Goal: Transaction & Acquisition: Purchase product/service

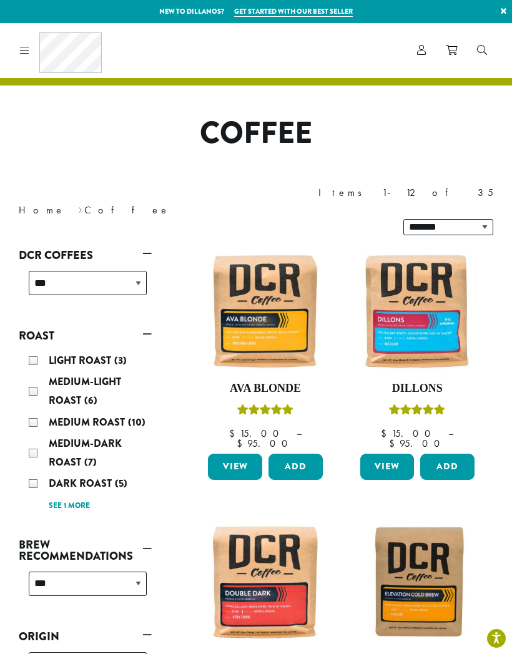
click at [34, 474] on div "Dark Roast (5)" at bounding box center [88, 483] width 118 height 19
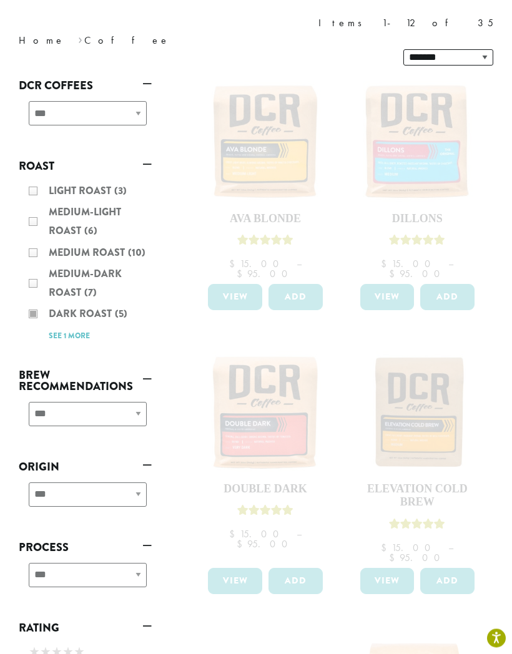
scroll to position [193, 0]
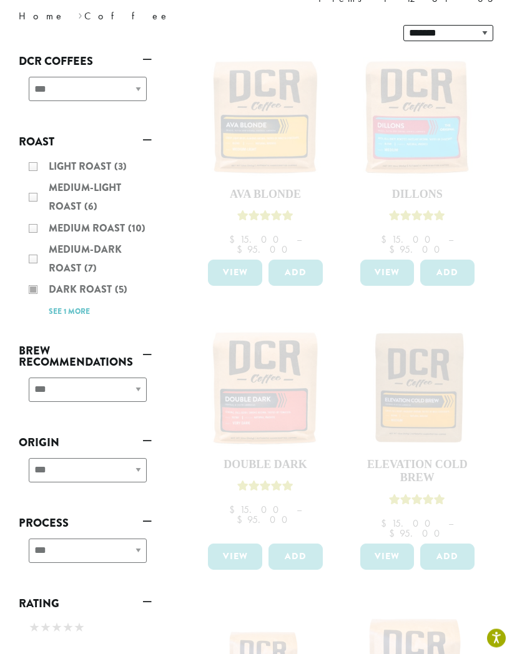
click at [37, 254] on div "Light Roast (3) Medium-Light Roast (6) Medium Roast (10) Medium-Dark Roast (7) …" at bounding box center [85, 239] width 133 height 173
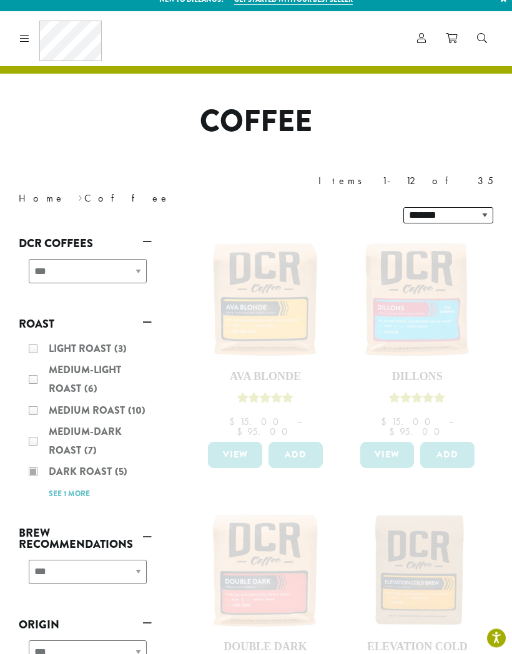
scroll to position [0, 0]
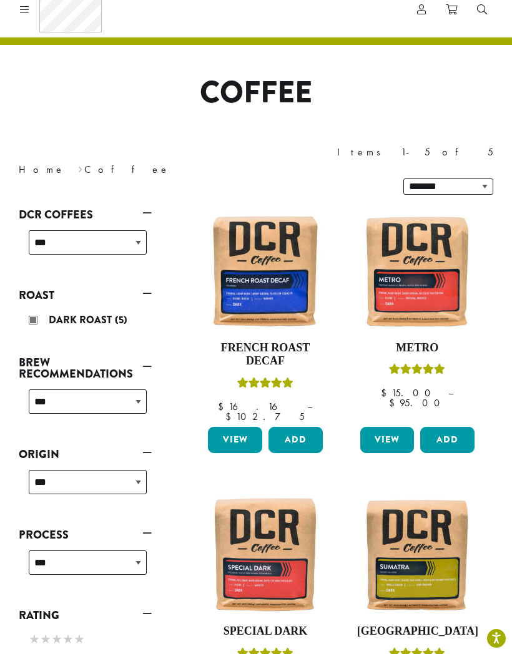
scroll to position [55, 0]
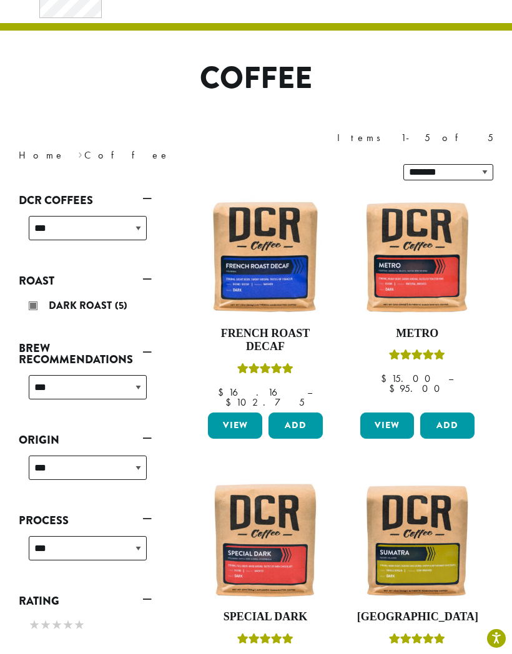
click at [278, 493] on img at bounding box center [265, 540] width 120 height 120
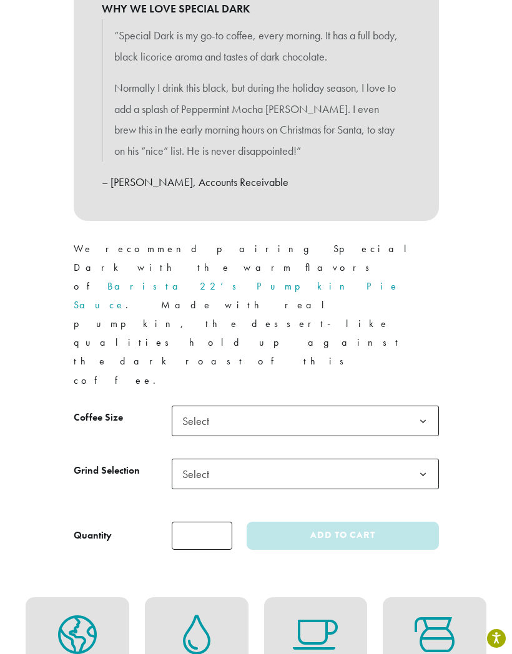
scroll to position [656, 0]
click at [408, 406] on b at bounding box center [423, 421] width 31 height 31
click at [420, 459] on b at bounding box center [423, 474] width 31 height 31
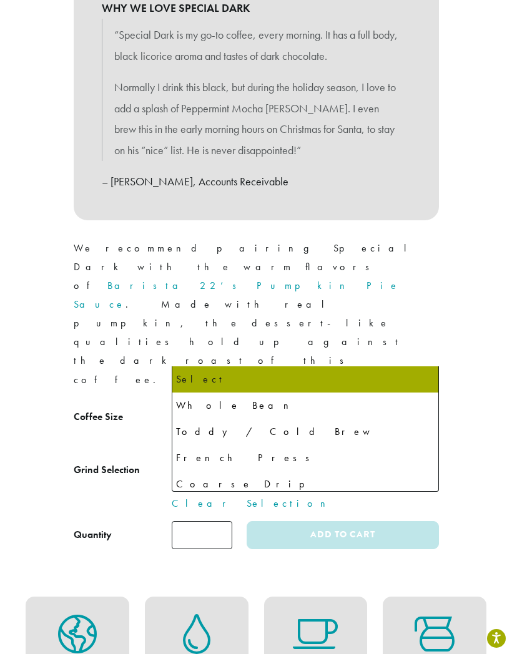
select select "**********"
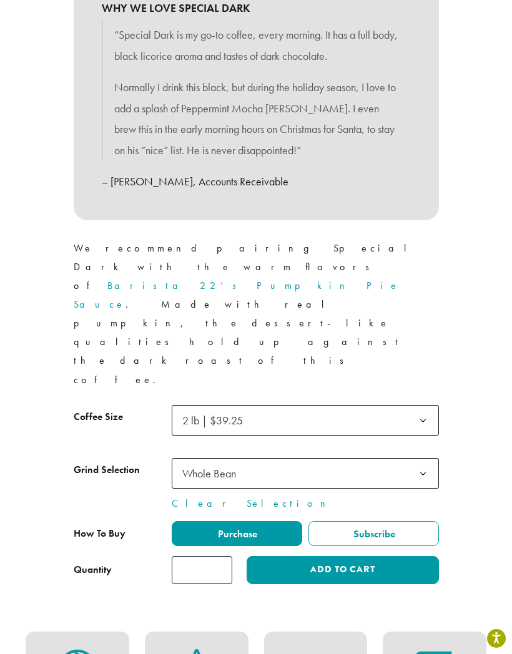
click at [218, 556] on input "*" at bounding box center [202, 570] width 61 height 28
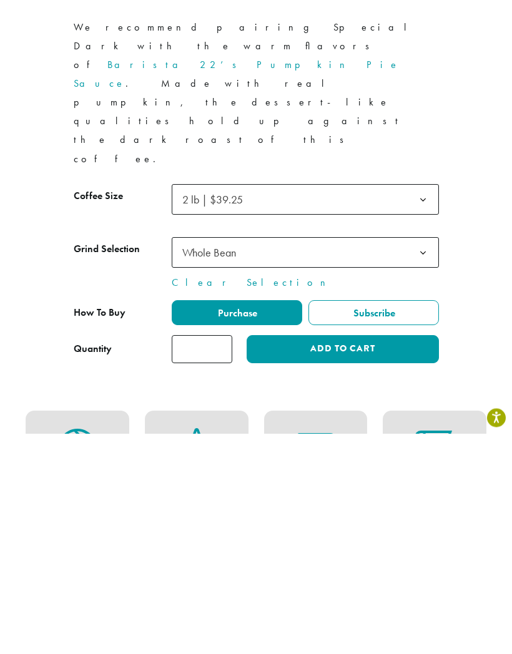
type input "*"
click at [377, 556] on button "Add to cart" at bounding box center [343, 570] width 192 height 28
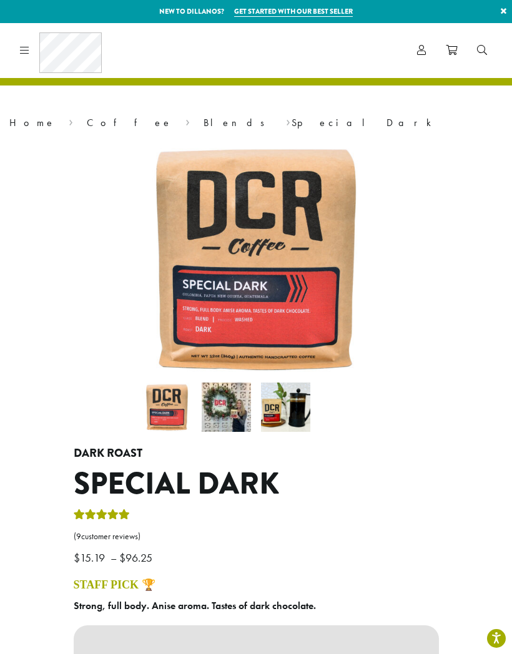
click at [454, 49] on icon at bounding box center [451, 50] width 11 height 10
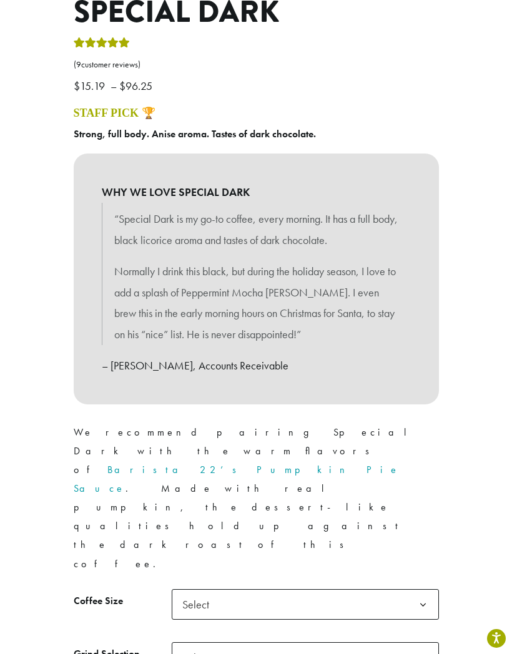
scroll to position [473, 0]
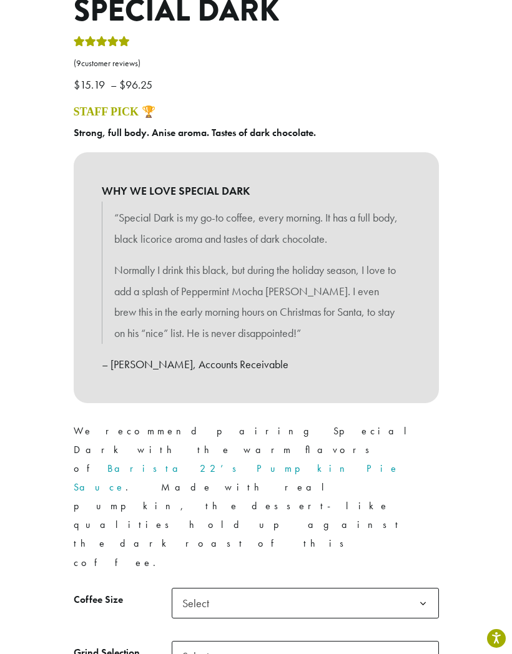
click at [361, 588] on span "Select" at bounding box center [305, 603] width 267 height 31
click at [263, 641] on span "Select" at bounding box center [305, 656] width 267 height 31
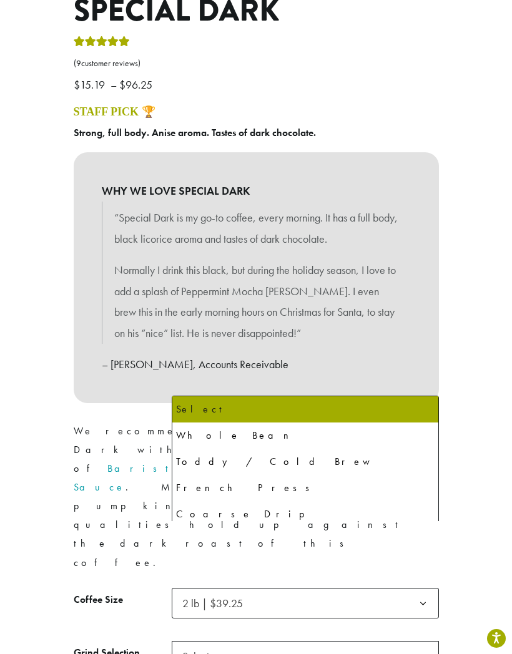
select select "**********"
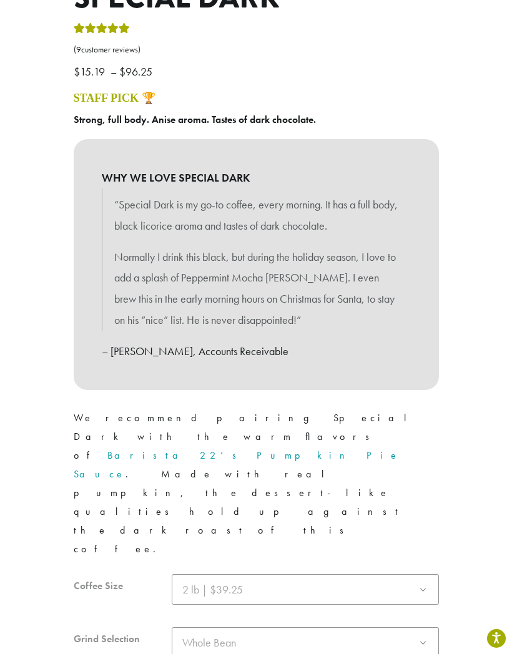
click at [222, 582] on div at bounding box center [256, 663] width 365 height 179
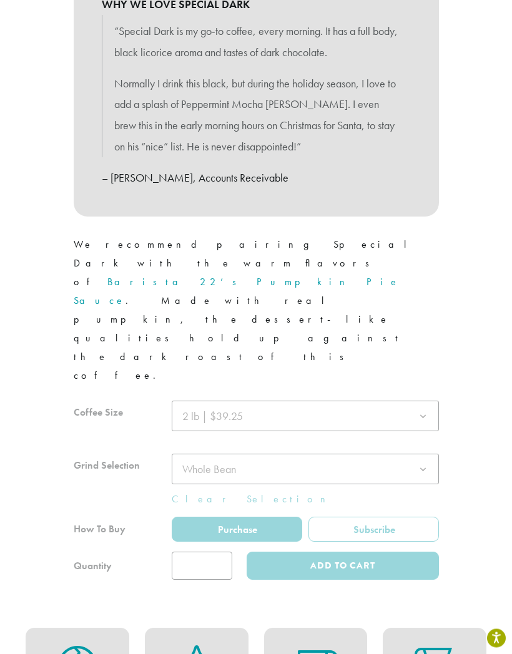
scroll to position [685, 0]
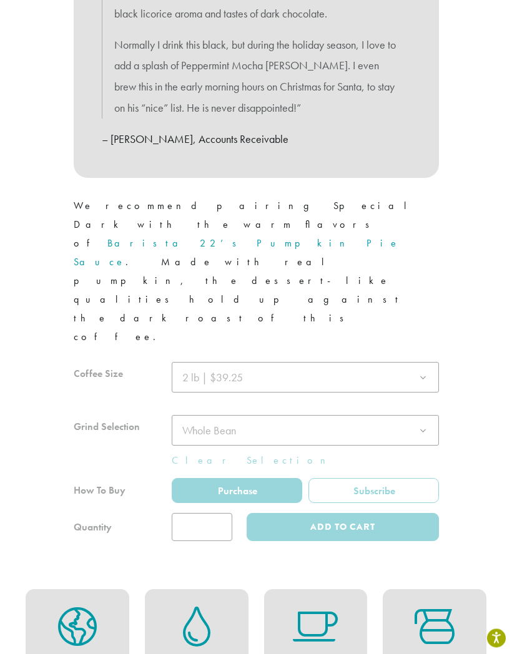
click at [216, 412] on div at bounding box center [256, 452] width 365 height 179
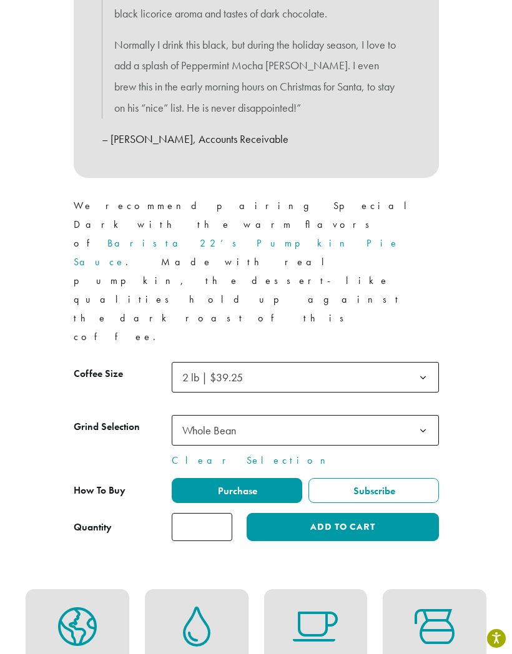
click at [222, 513] on input "*" at bounding box center [202, 527] width 61 height 28
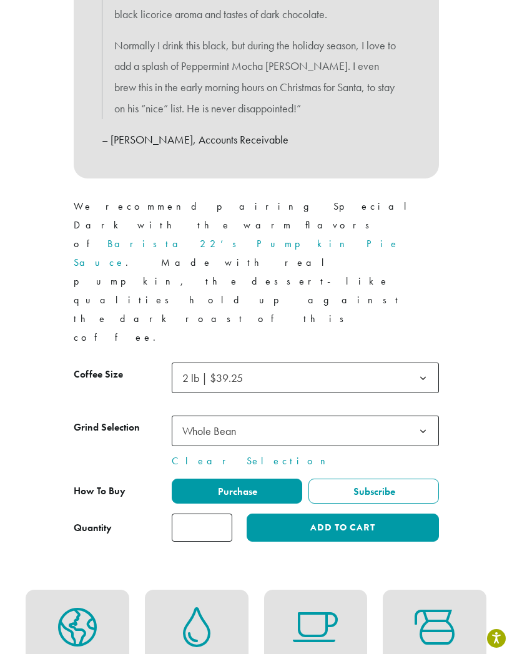
type input "*"
click at [404, 514] on button "Add to cart" at bounding box center [343, 528] width 192 height 28
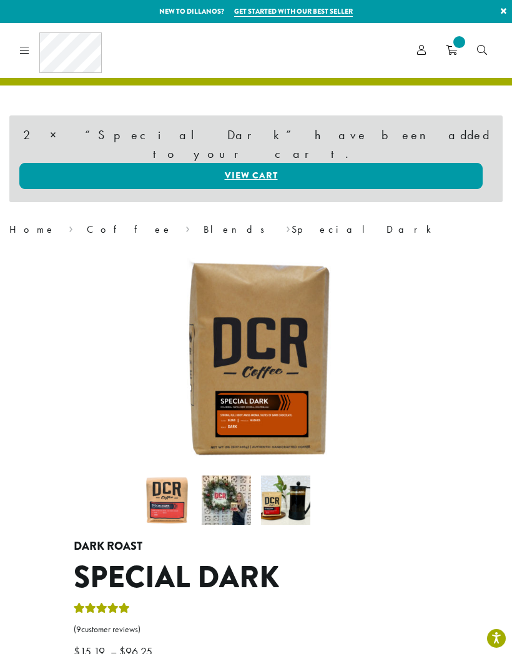
click at [414, 163] on link "View cart" at bounding box center [250, 176] width 463 height 26
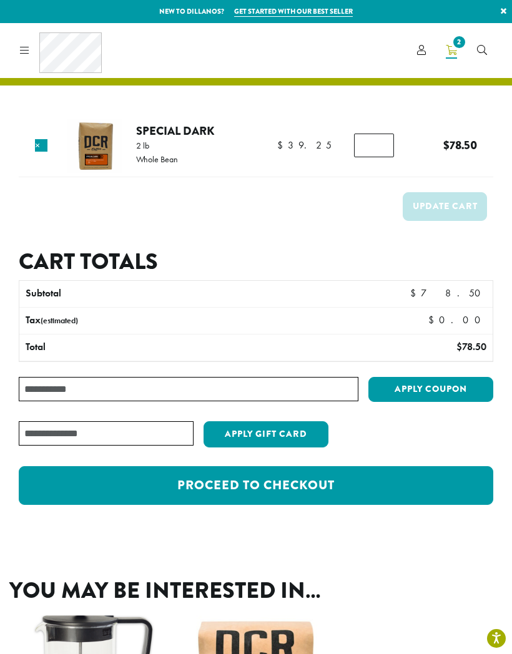
click at [456, 484] on link "Proceed to checkout" at bounding box center [256, 485] width 474 height 39
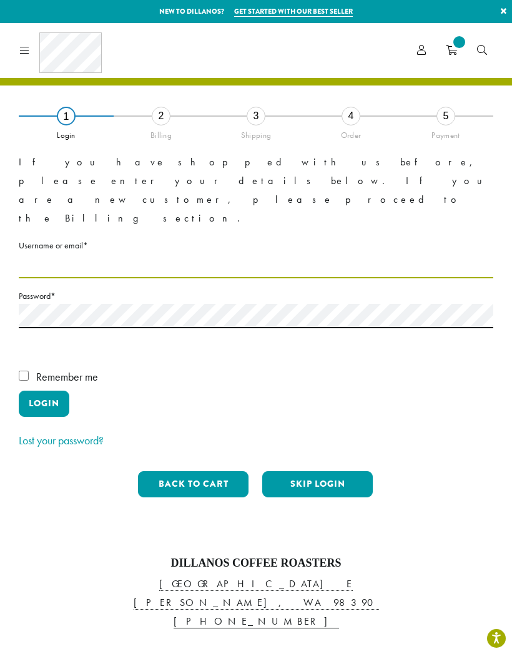
click at [22, 254] on input "Username or email * Required" at bounding box center [256, 266] width 474 height 24
type input "**********"
click at [16, 346] on div "**********" at bounding box center [256, 280] width 512 height 514
click at [24, 391] on button "Login" at bounding box center [44, 404] width 51 height 26
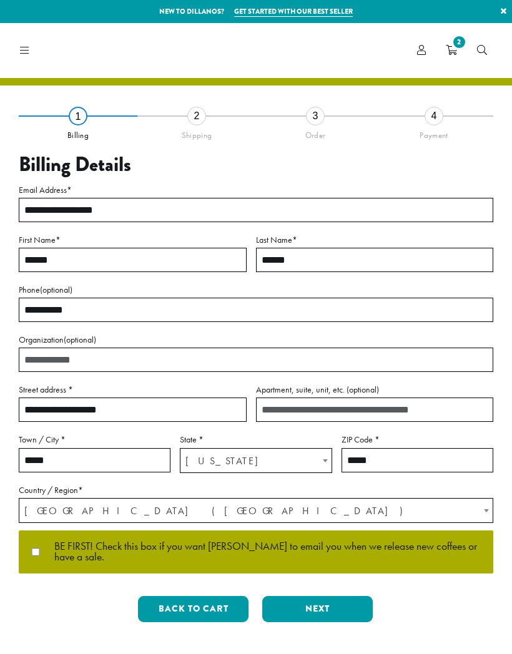
select select "**"
click at [358, 607] on button "Next" at bounding box center [317, 609] width 110 height 26
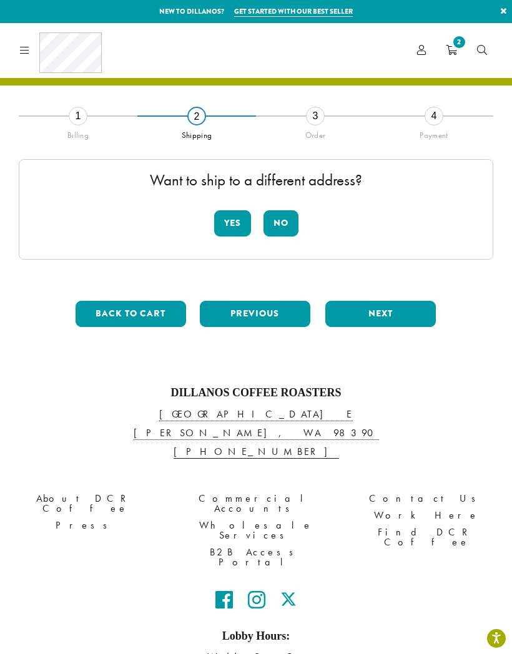
click at [289, 224] on button "No" at bounding box center [280, 223] width 35 height 26
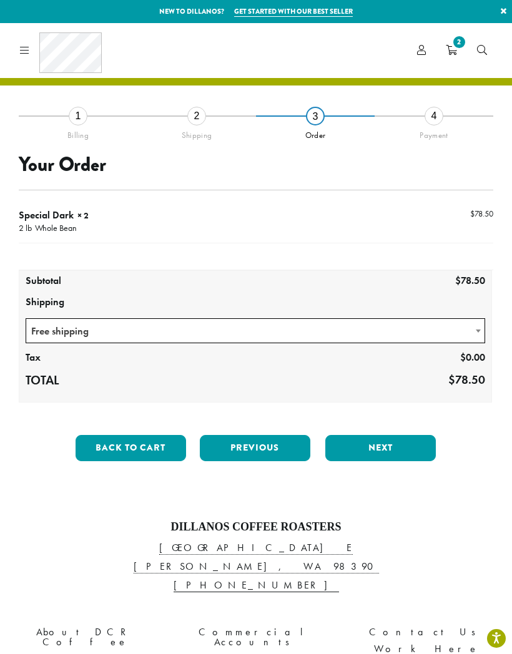
click at [475, 333] on span at bounding box center [478, 331] width 12 height 24
click at [418, 445] on button "Next" at bounding box center [380, 448] width 110 height 26
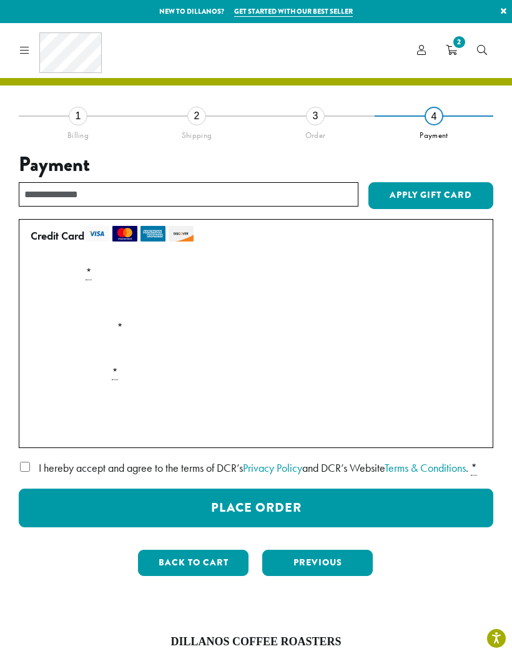
click at [223, 576] on button "Back to cart" at bounding box center [193, 563] width 110 height 26
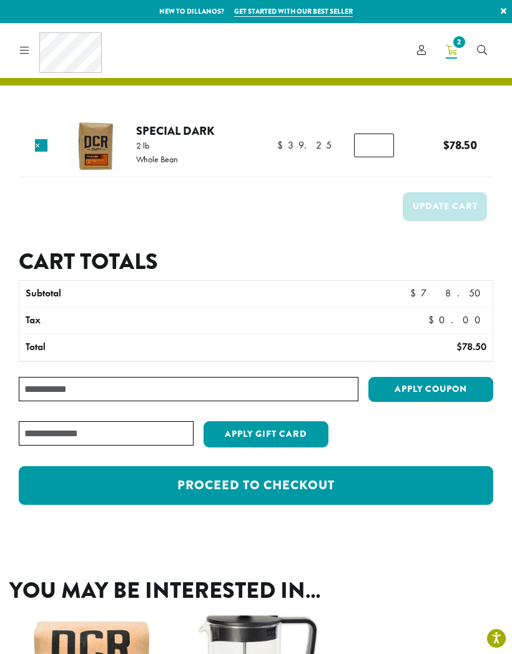
click at [303, 389] on input "Coupon:" at bounding box center [189, 389] width 340 height 24
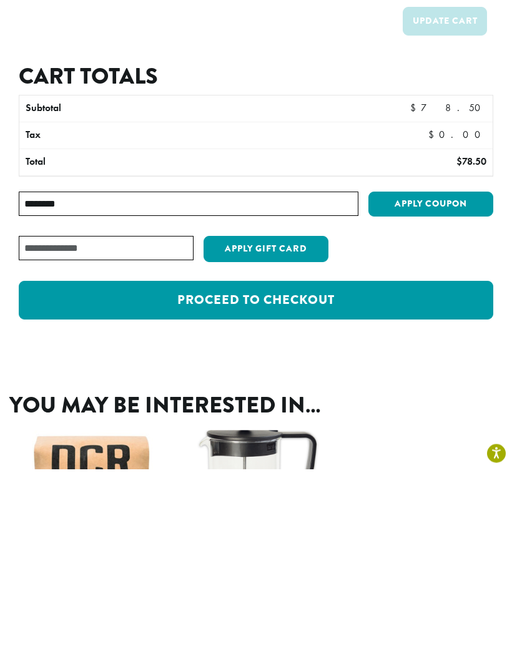
type input "********"
click at [474, 377] on button "Apply coupon" at bounding box center [430, 390] width 125 height 26
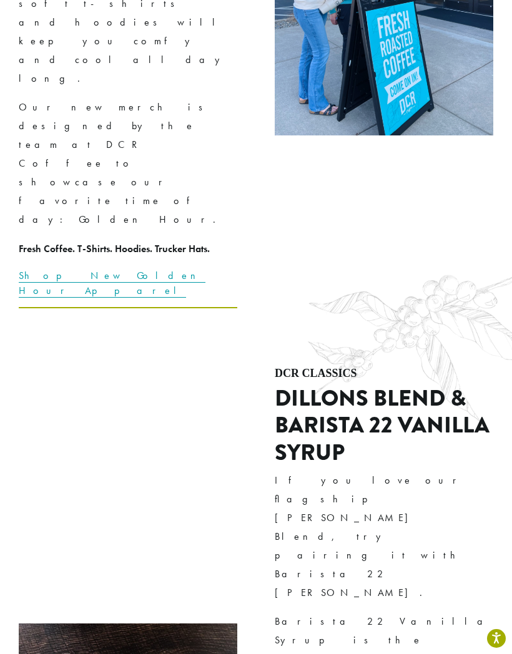
scroll to position [2830, 0]
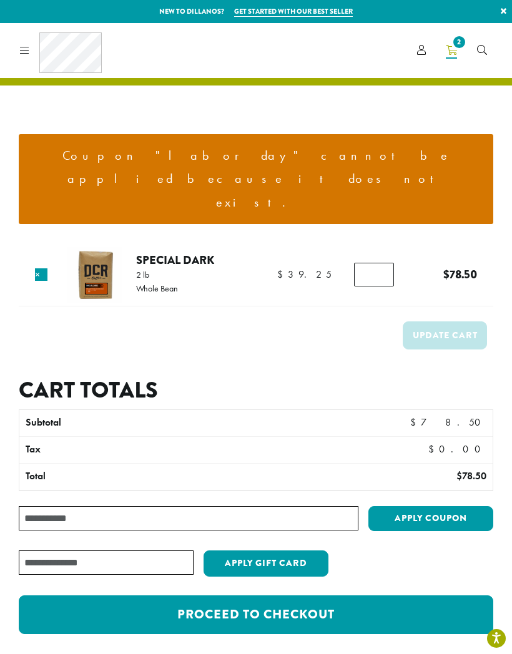
click at [326, 506] on input "Coupon:" at bounding box center [189, 518] width 340 height 24
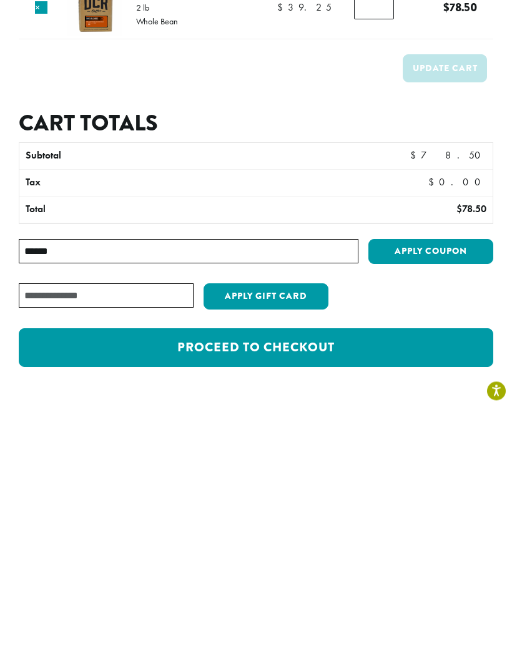
type input "******"
click at [478, 487] on button "Apply coupon" at bounding box center [430, 500] width 125 height 26
